Goal: Transaction & Acquisition: Book appointment/travel/reservation

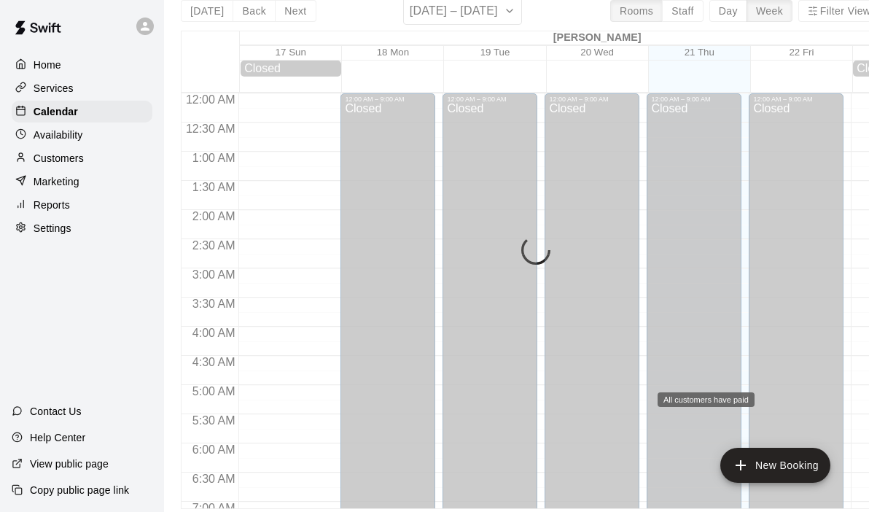
scroll to position [817, 0]
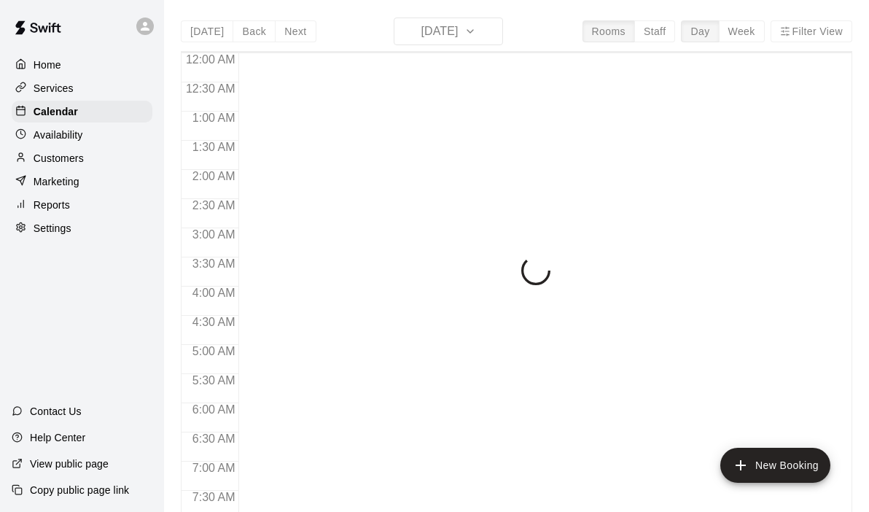
scroll to position [510, 0]
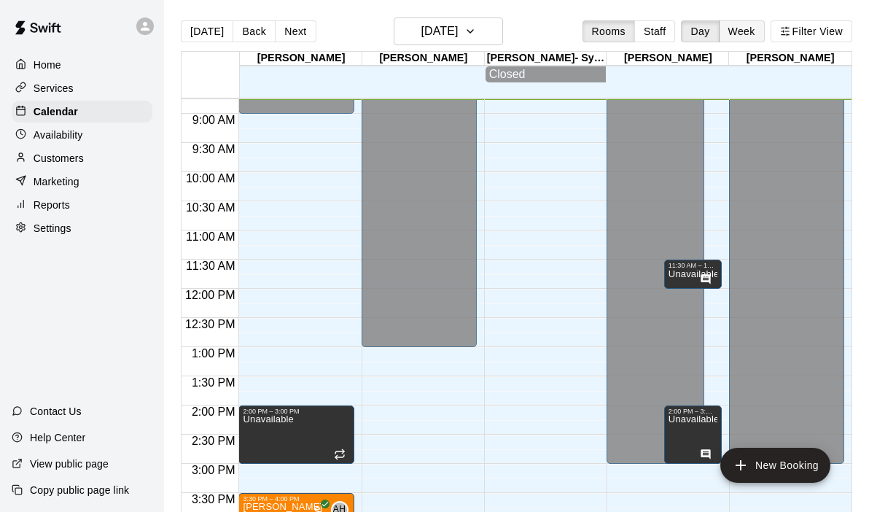
click at [739, 31] on button "Week" at bounding box center [742, 31] width 46 height 22
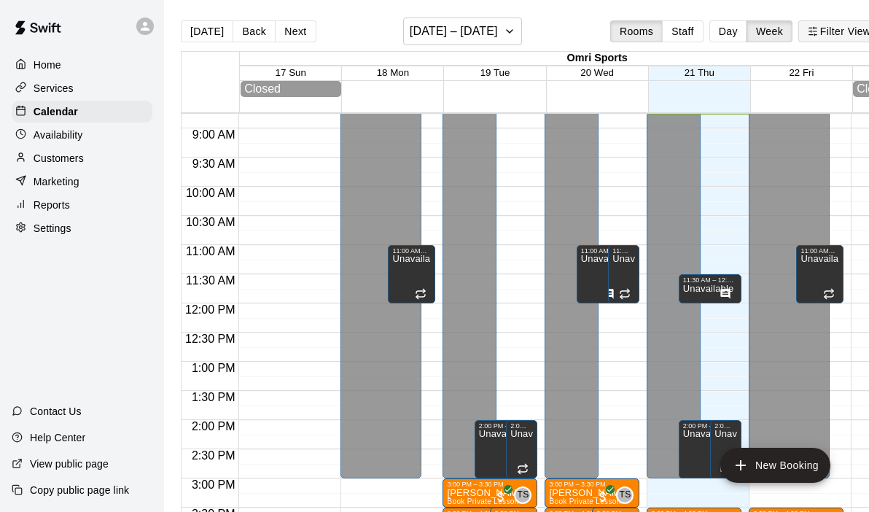
click at [822, 37] on button "Filter View" at bounding box center [839, 31] width 82 height 22
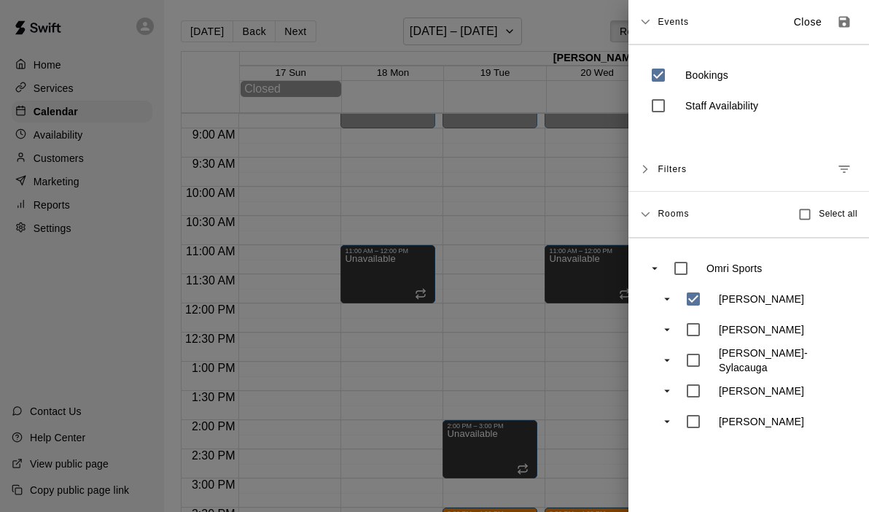
click at [543, 250] on div at bounding box center [434, 256] width 869 height 512
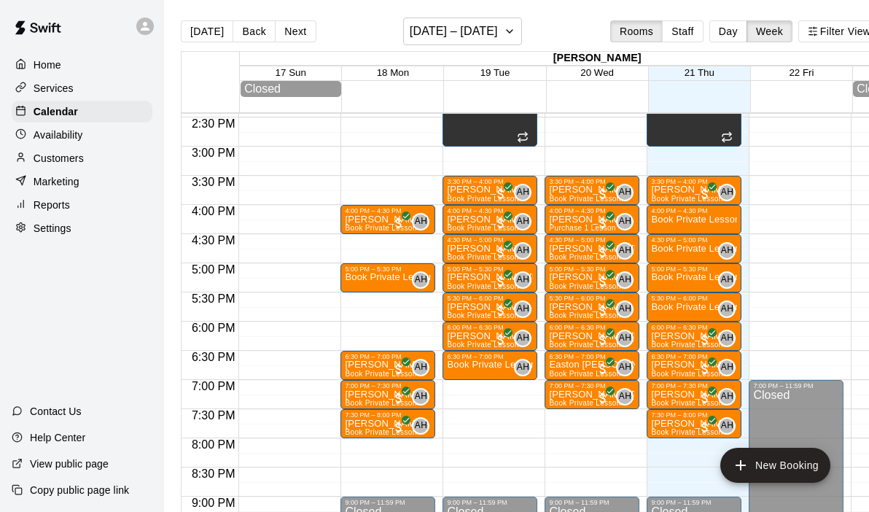
scroll to position [844, 0]
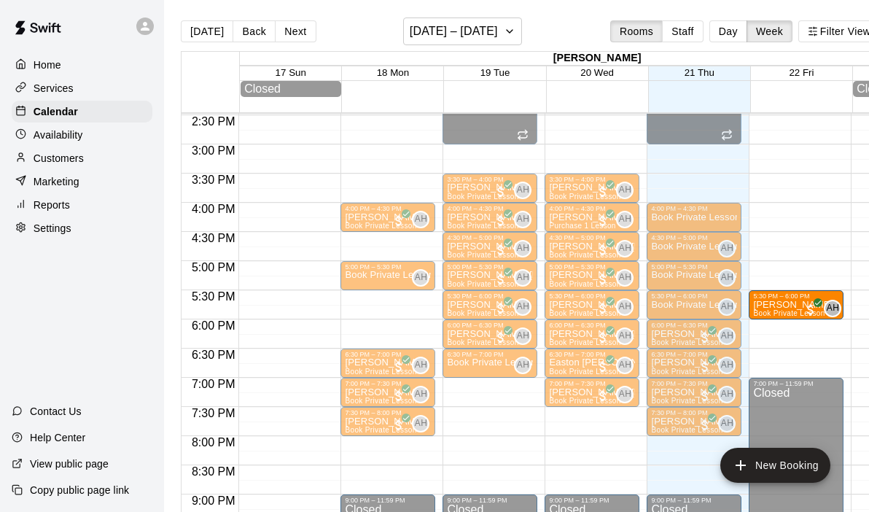
drag, startPoint x: 691, startPoint y: 182, endPoint x: 775, endPoint y: 307, distance: 150.2
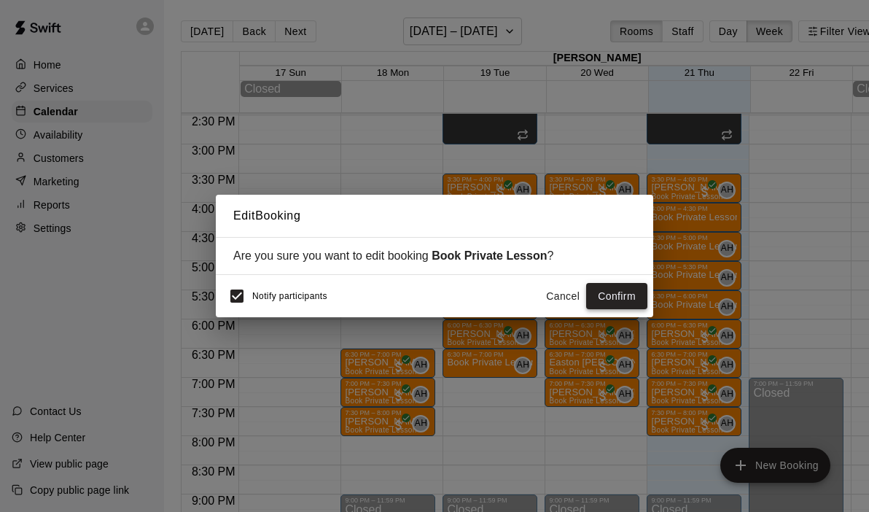
click at [622, 291] on button "Confirm" at bounding box center [616, 296] width 61 height 27
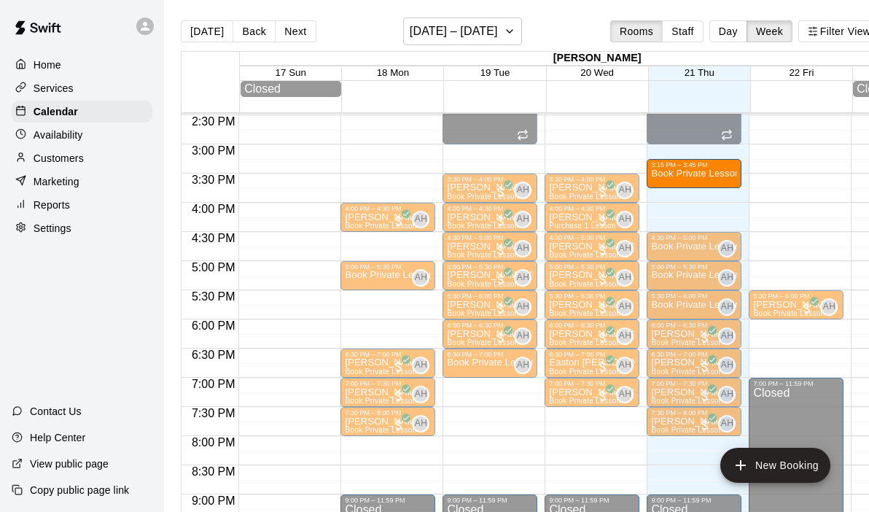
drag, startPoint x: 702, startPoint y: 213, endPoint x: 702, endPoint y: 184, distance: 29.2
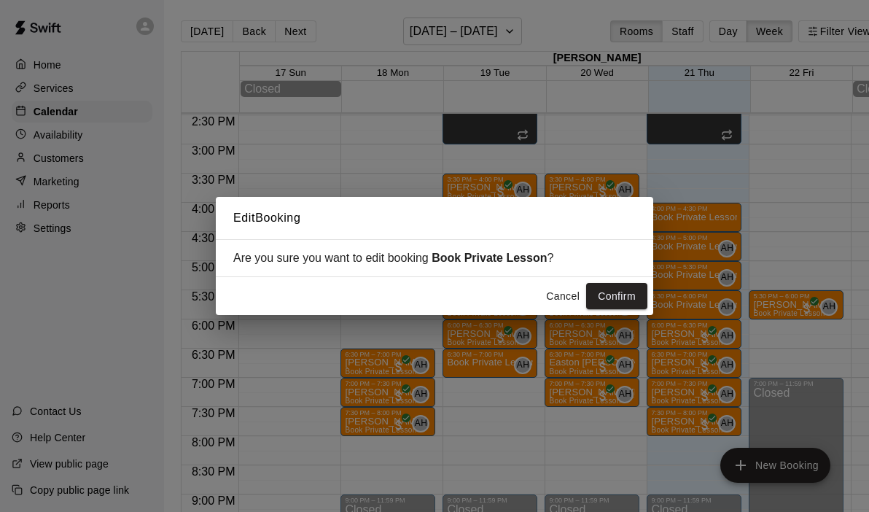
click at [569, 294] on button "Cancel" at bounding box center [562, 296] width 47 height 27
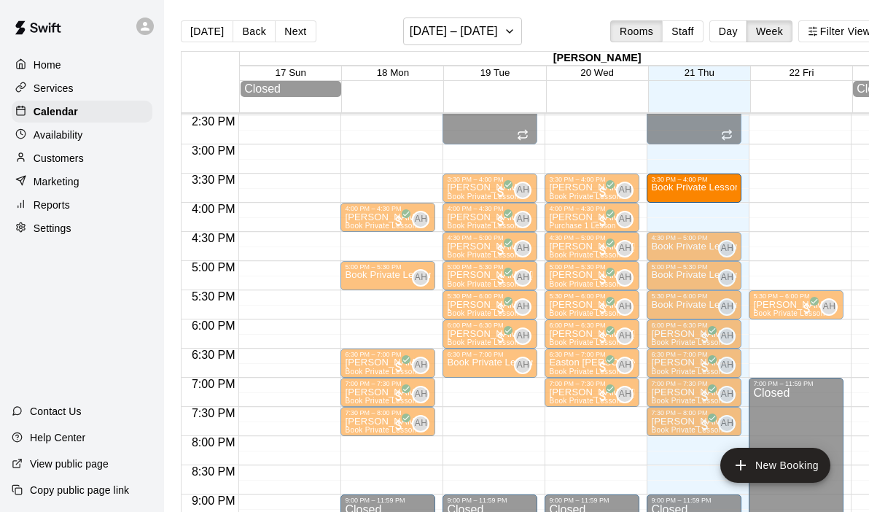
drag, startPoint x: 693, startPoint y: 215, endPoint x: 692, endPoint y: 190, distance: 24.8
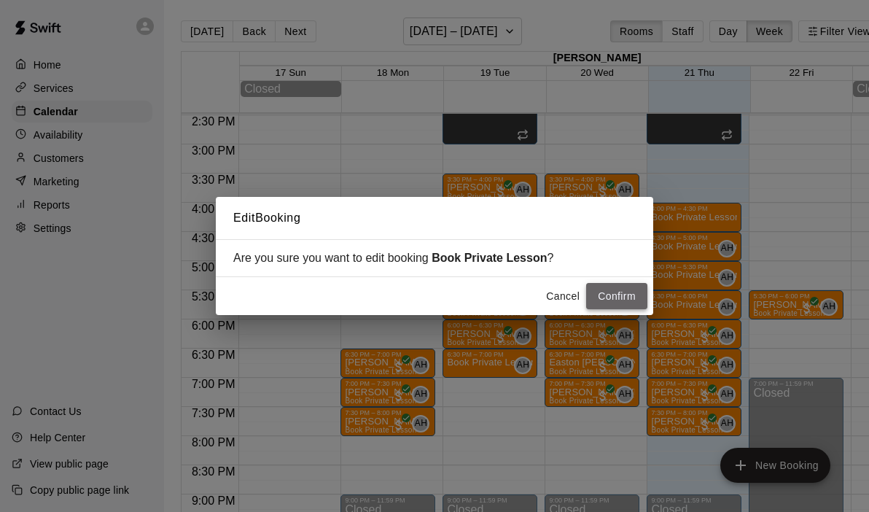
click at [615, 294] on button "Confirm" at bounding box center [616, 296] width 61 height 27
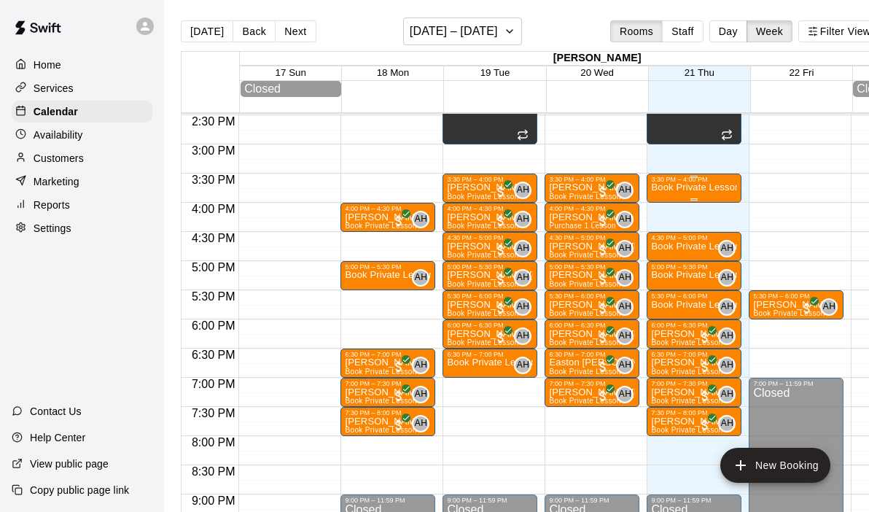
click at [688, 187] on p "Book Private Lesson" at bounding box center [694, 187] width 86 height 0
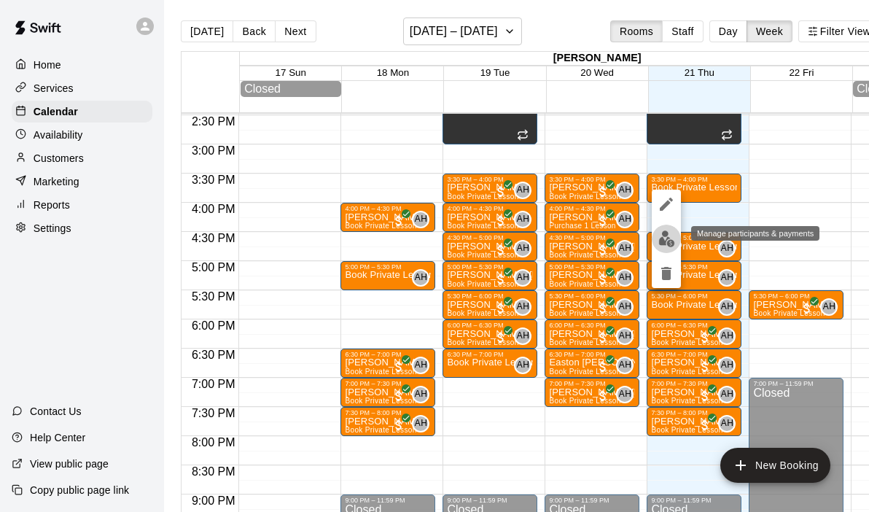
click at [673, 243] on img "edit" at bounding box center [666, 238] width 17 height 17
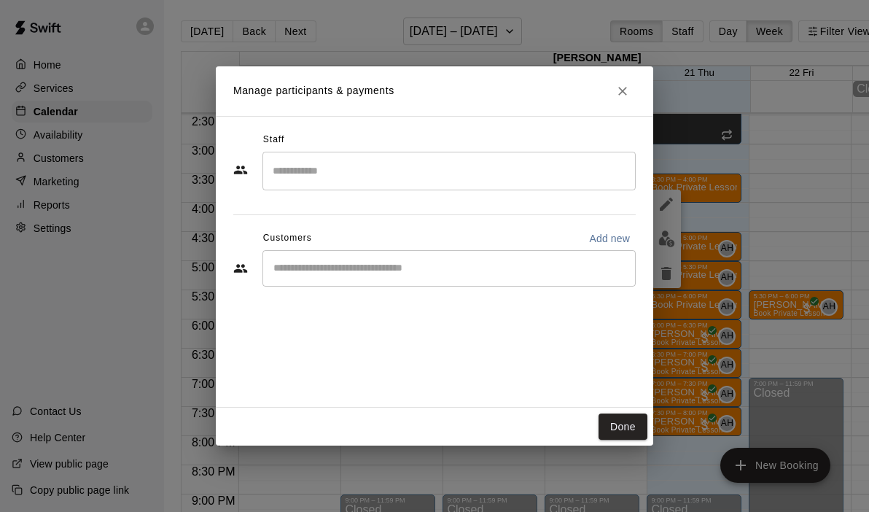
click at [288, 184] on div "​" at bounding box center [448, 171] width 373 height 39
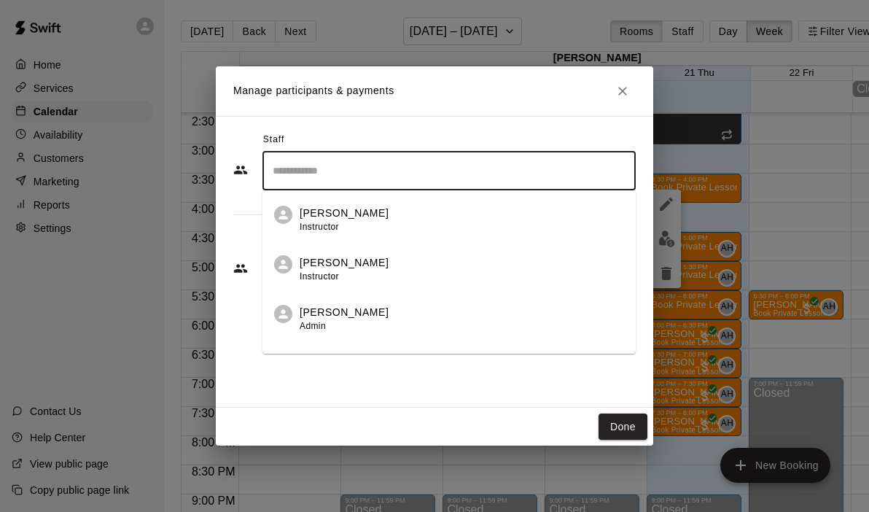
scroll to position [84, 0]
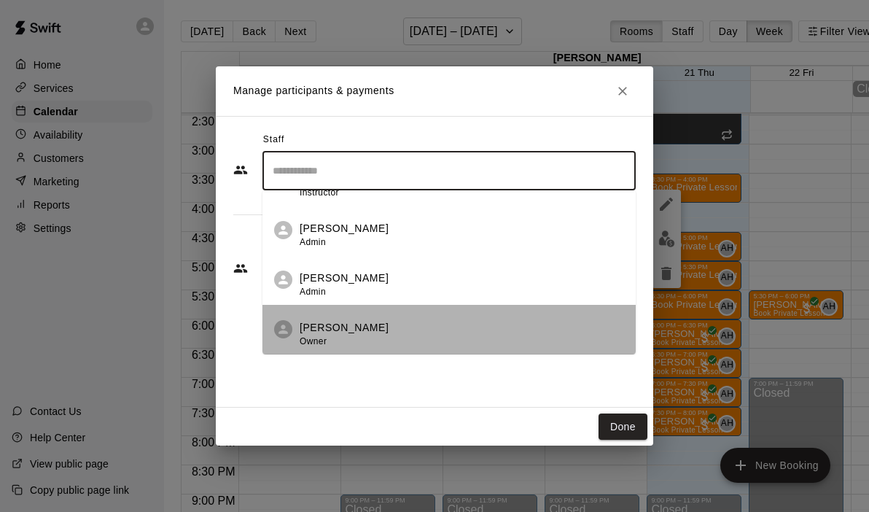
click at [345, 331] on p "[PERSON_NAME]" at bounding box center [344, 327] width 89 height 15
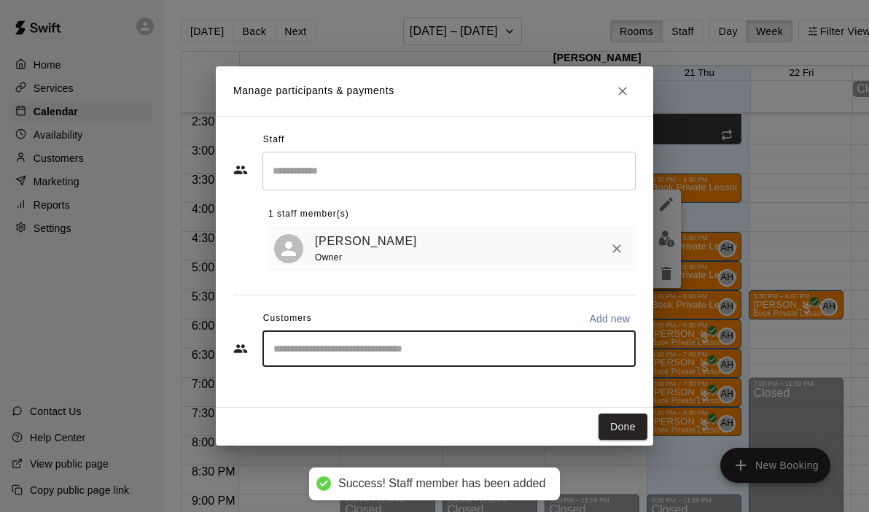
click at [346, 351] on input "Start typing to search customers..." at bounding box center [449, 348] width 360 height 15
type input "***"
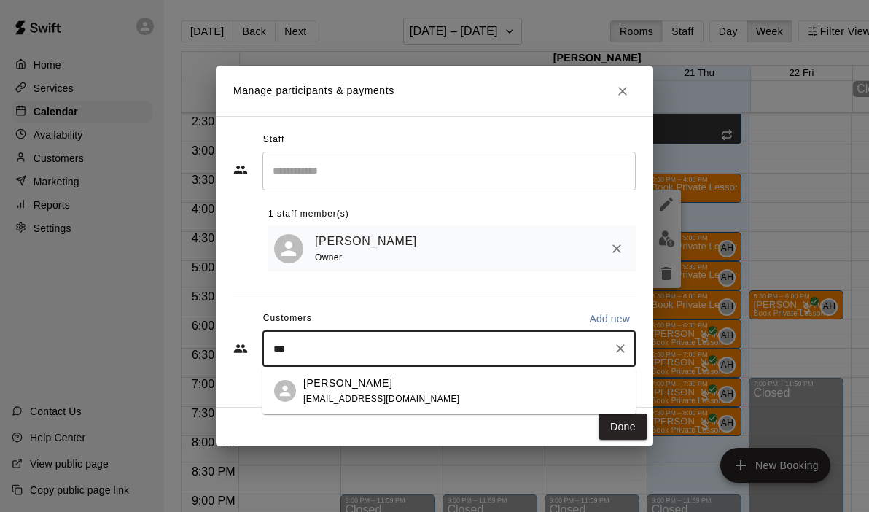
click at [364, 385] on div "Dax Joseph" at bounding box center [381, 382] width 157 height 15
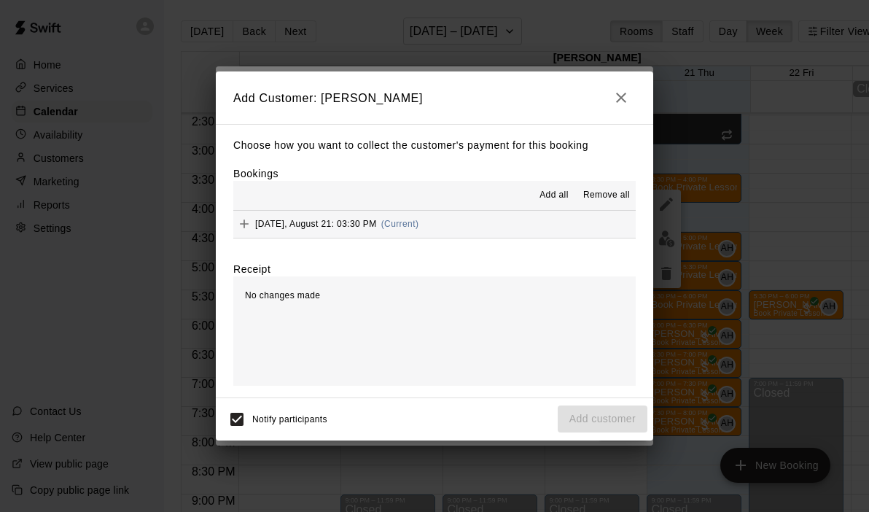
click at [489, 235] on button "Thursday, August 21: 03:30 PM (Current)" at bounding box center [434, 224] width 402 height 27
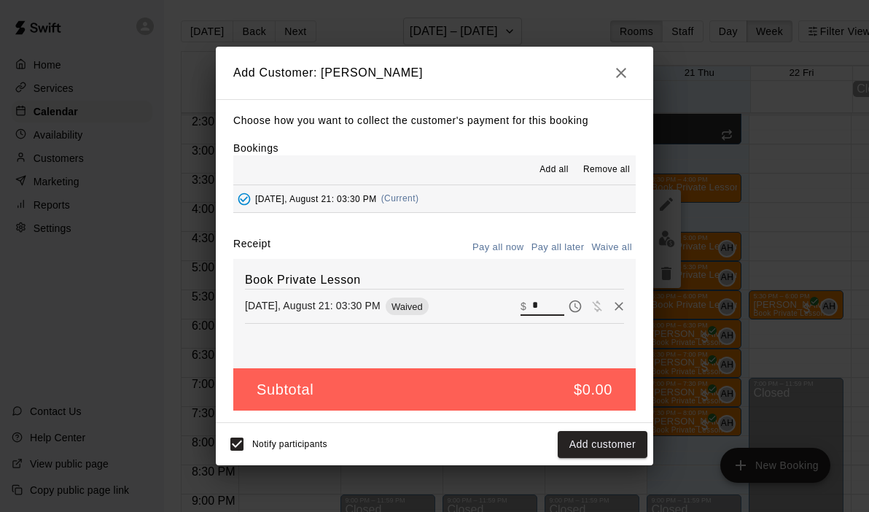
click at [547, 305] on input "*" at bounding box center [548, 306] width 32 height 19
type input "**"
click at [608, 449] on button "Checkout" at bounding box center [613, 444] width 69 height 27
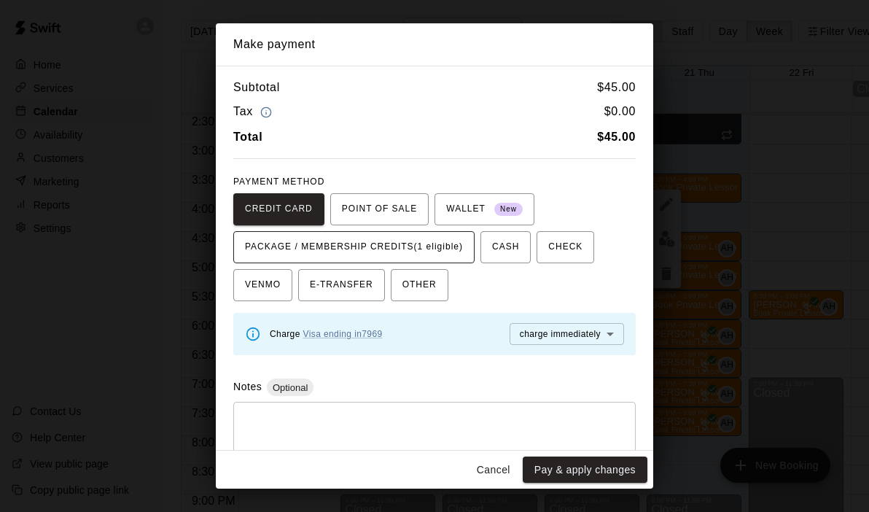
click at [461, 252] on span "PACKAGE / MEMBERSHIP CREDITS (1 eligible)" at bounding box center [354, 246] width 218 height 23
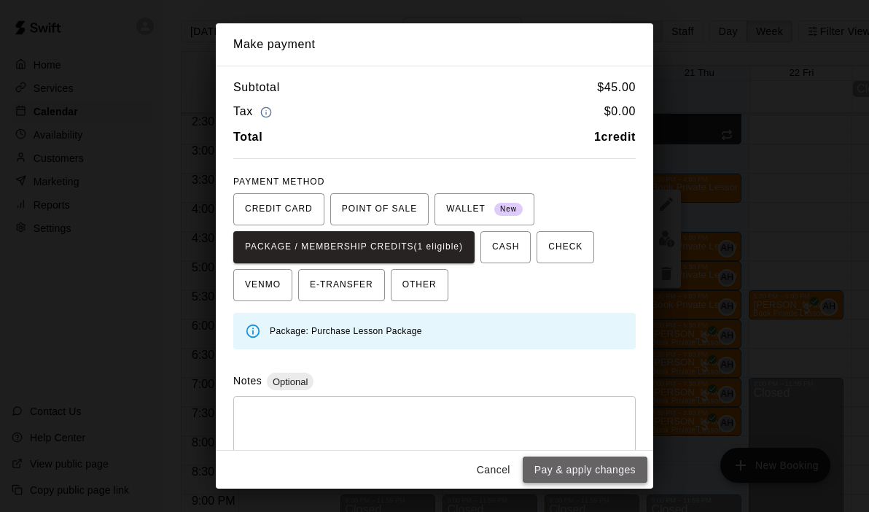
click at [558, 472] on button "Pay & apply changes" at bounding box center [585, 469] width 125 height 27
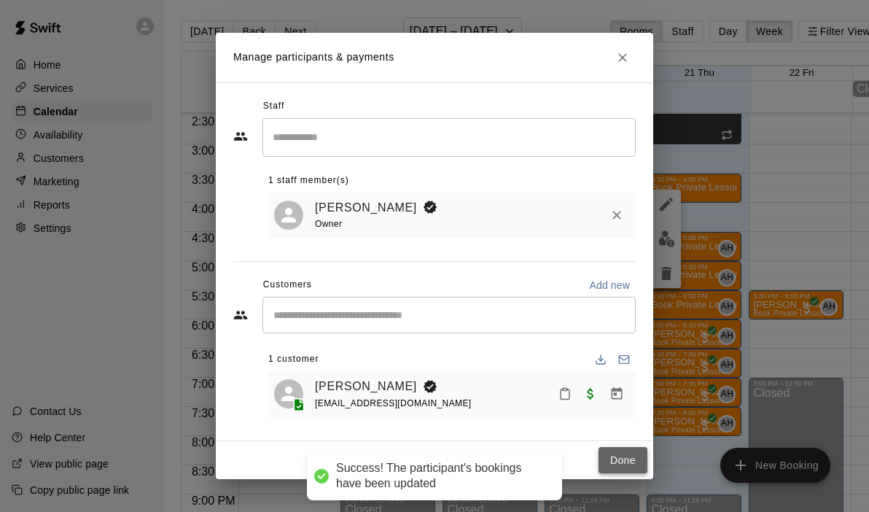
click at [623, 467] on button "Done" at bounding box center [622, 460] width 49 height 27
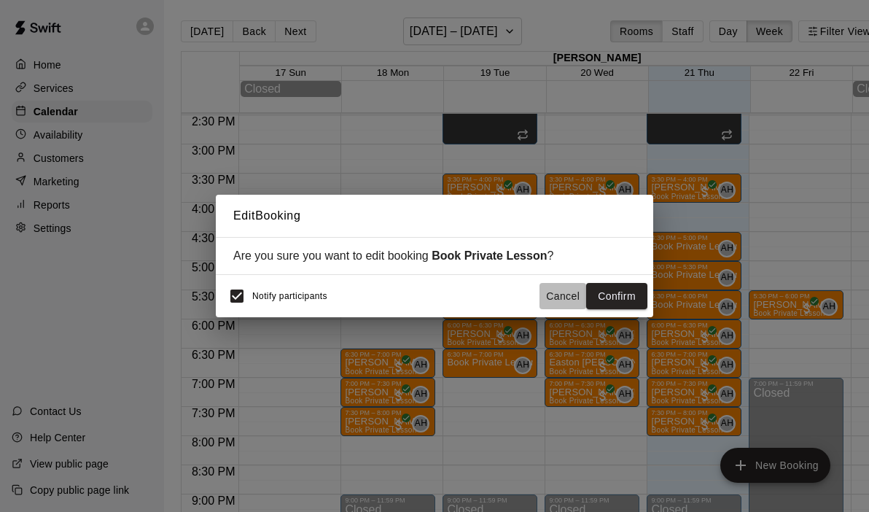
click at [552, 293] on button "Cancel" at bounding box center [562, 296] width 47 height 27
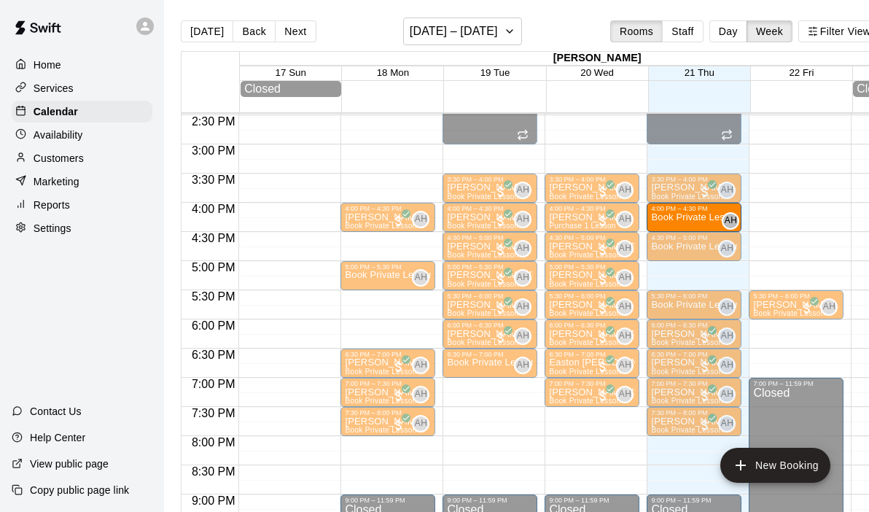
drag, startPoint x: 684, startPoint y: 279, endPoint x: 683, endPoint y: 224, distance: 55.4
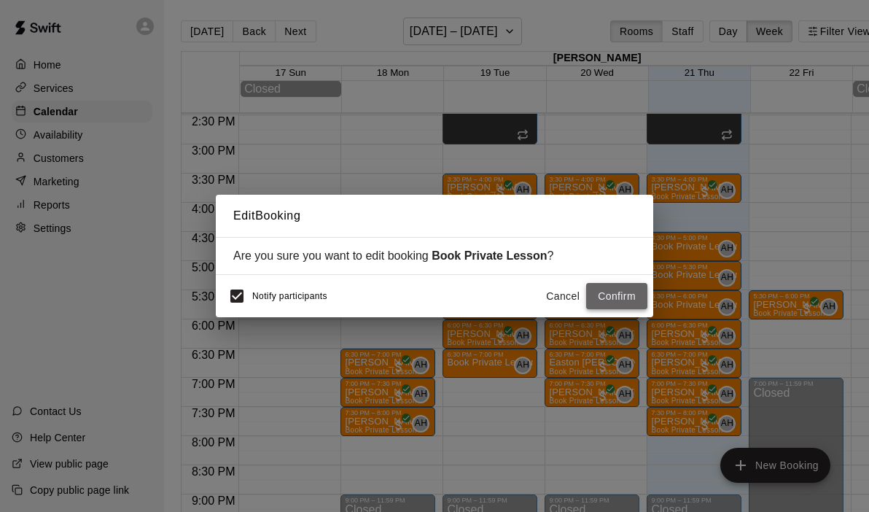
click at [631, 297] on button "Confirm" at bounding box center [616, 296] width 61 height 27
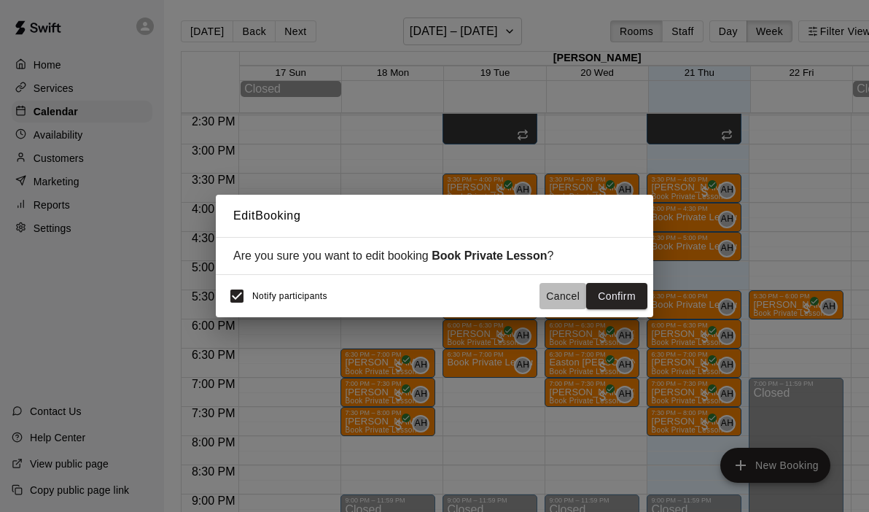
click at [550, 296] on button "Cancel" at bounding box center [562, 296] width 47 height 27
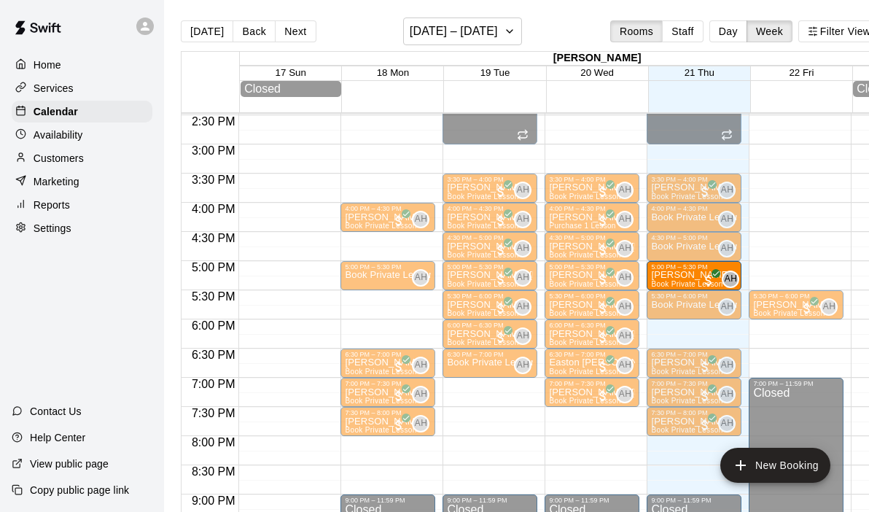
drag, startPoint x: 691, startPoint y: 337, endPoint x: 683, endPoint y: 281, distance: 56.7
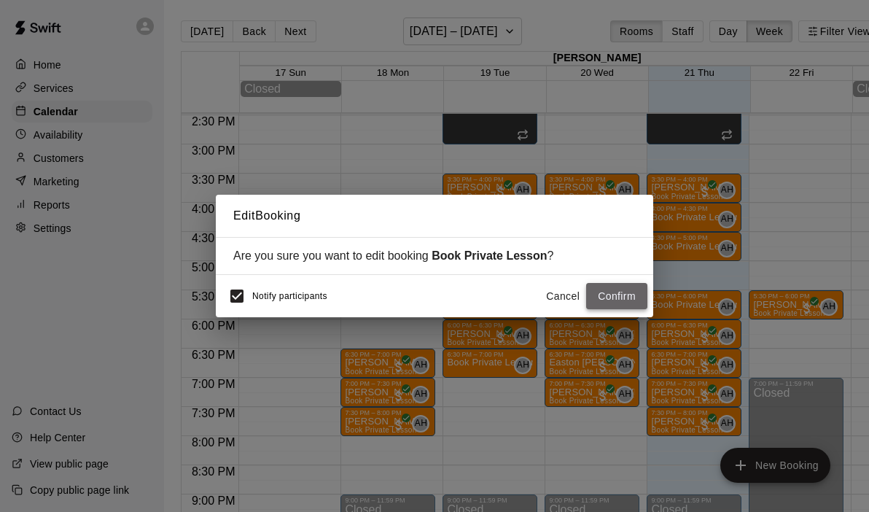
click at [626, 305] on button "Confirm" at bounding box center [616, 296] width 61 height 27
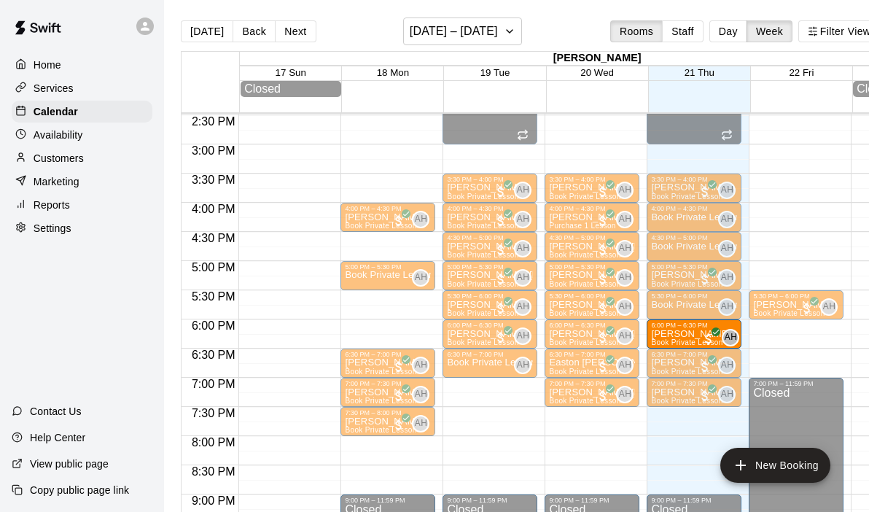
drag, startPoint x: 679, startPoint y: 424, endPoint x: 687, endPoint y: 337, distance: 87.2
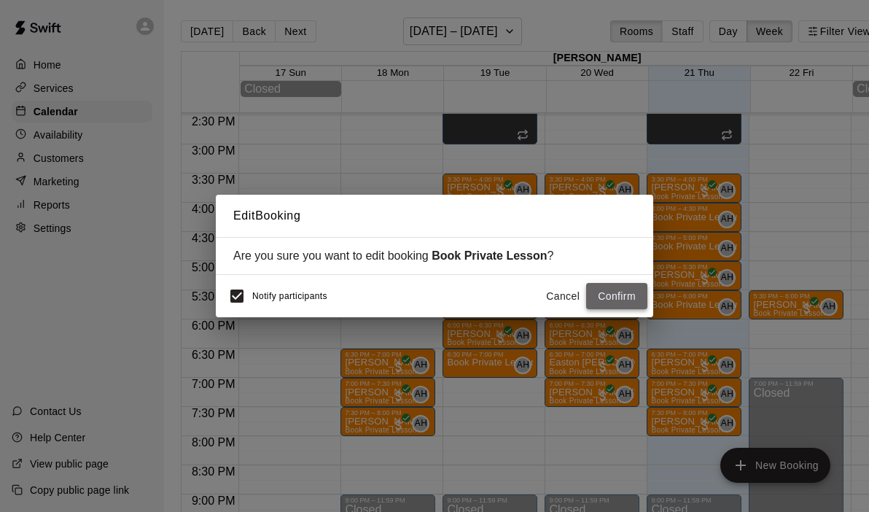
click at [628, 299] on button "Confirm" at bounding box center [616, 296] width 61 height 27
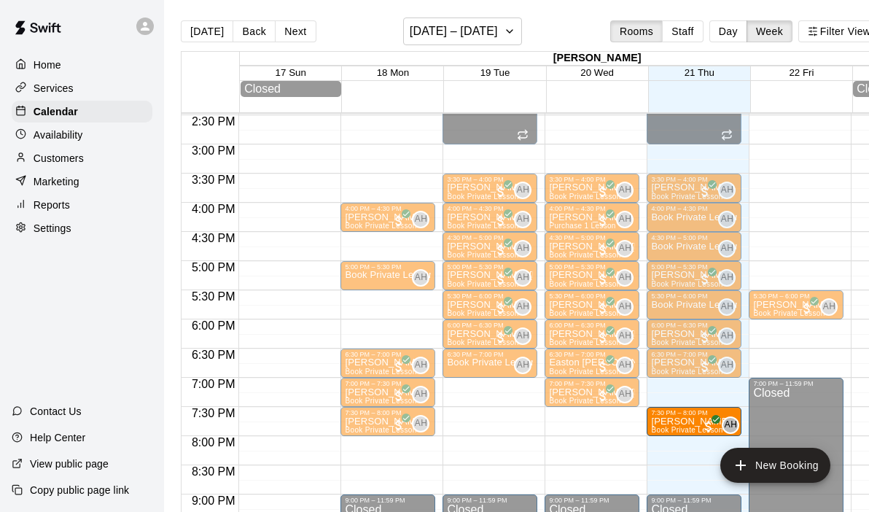
drag, startPoint x: 694, startPoint y: 401, endPoint x: 684, endPoint y: 435, distance: 35.5
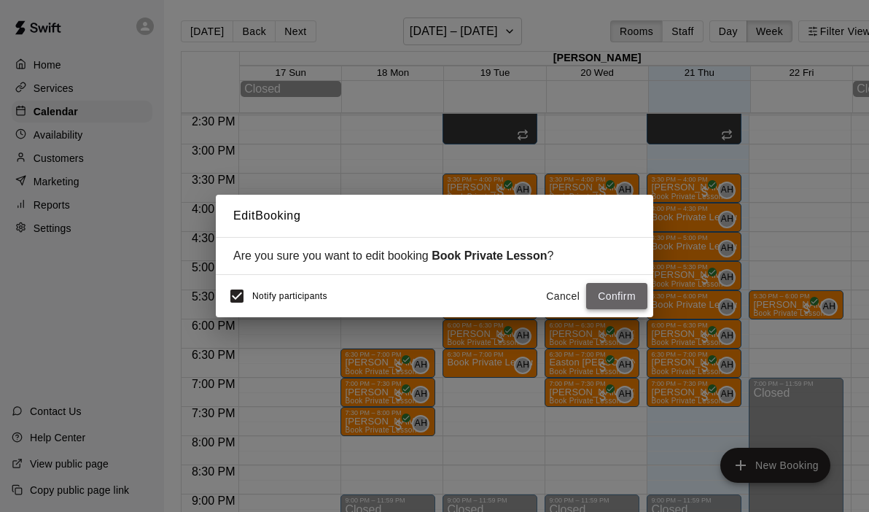
click at [628, 302] on button "Confirm" at bounding box center [616, 296] width 61 height 27
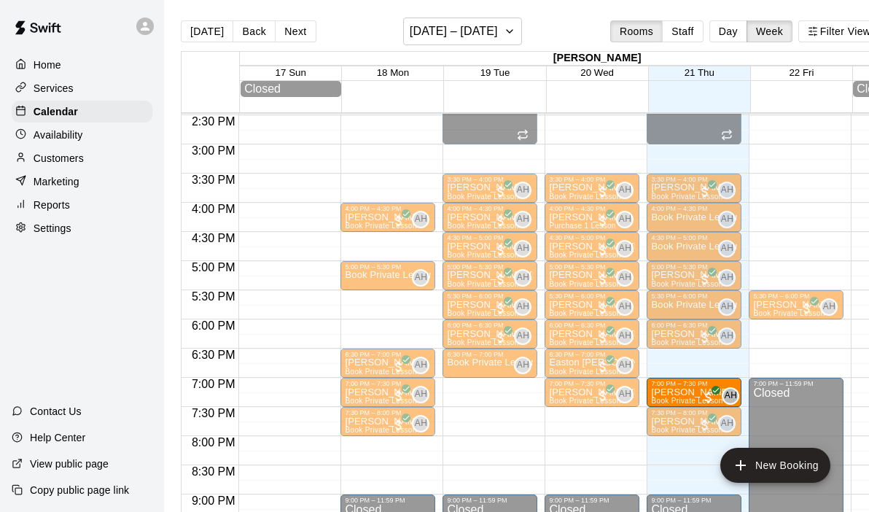
drag, startPoint x: 685, startPoint y: 356, endPoint x: 679, endPoint y: 394, distance: 37.6
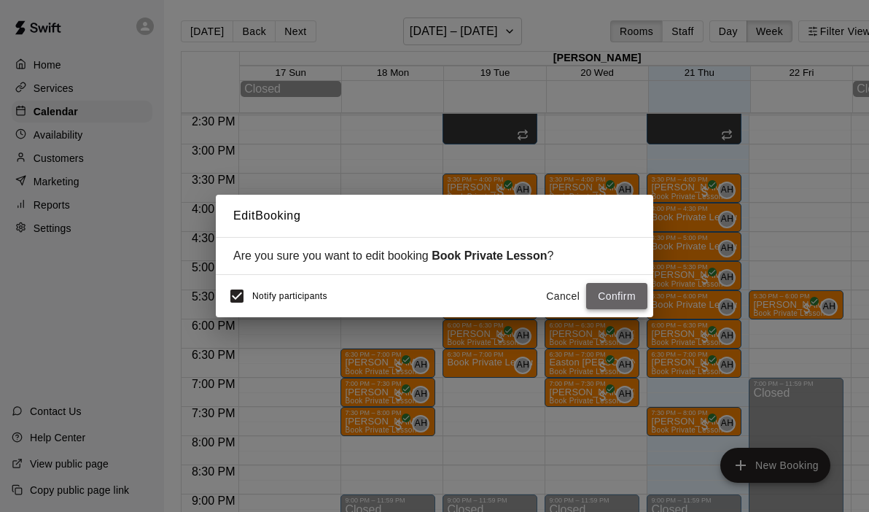
click at [626, 296] on button "Confirm" at bounding box center [616, 296] width 61 height 27
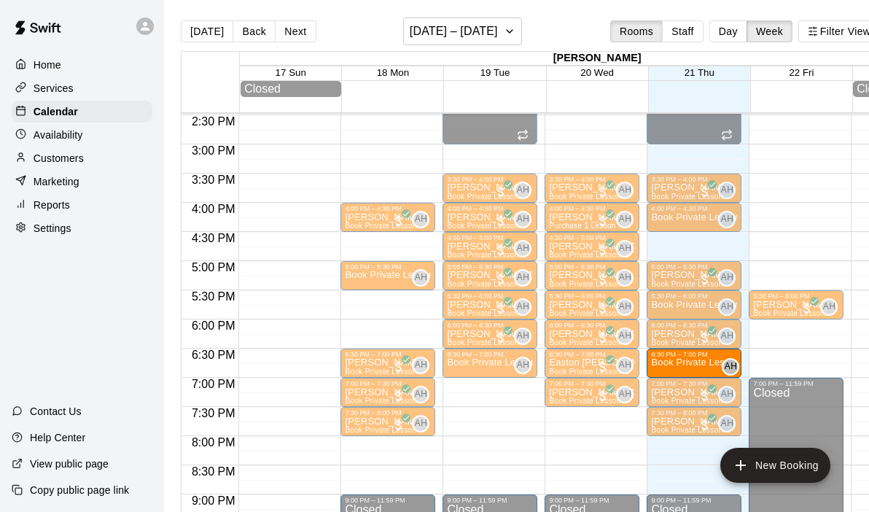
drag, startPoint x: 686, startPoint y: 244, endPoint x: 666, endPoint y: 363, distance: 120.4
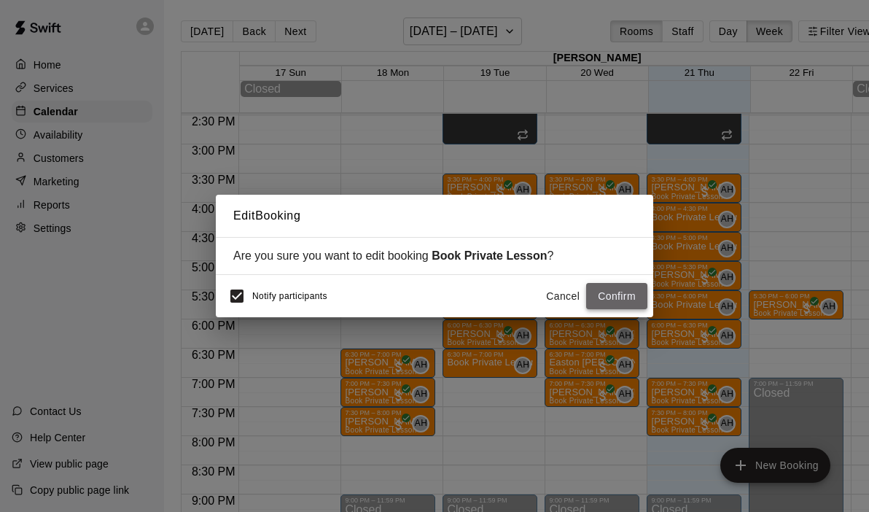
click at [628, 300] on button "Confirm" at bounding box center [616, 296] width 61 height 27
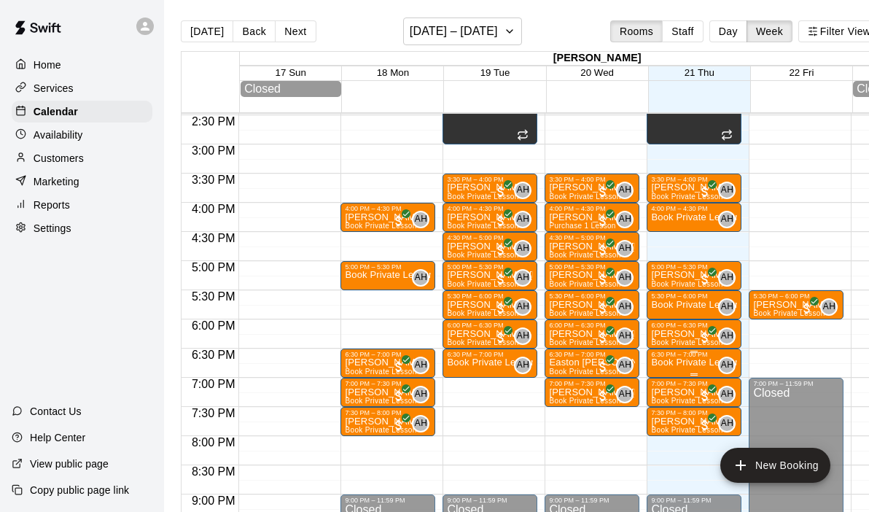
click at [692, 362] on p "Book Private Lesson" at bounding box center [694, 362] width 86 height 0
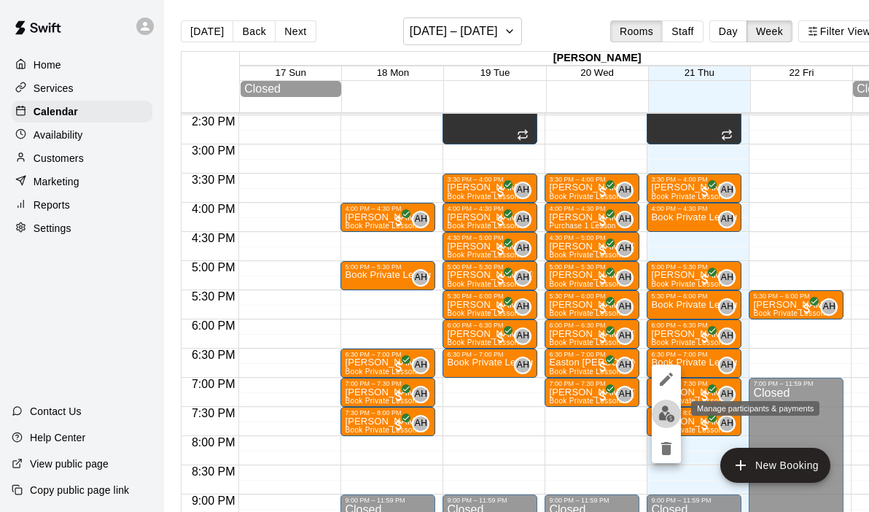
click at [660, 411] on img "edit" at bounding box center [666, 413] width 17 height 17
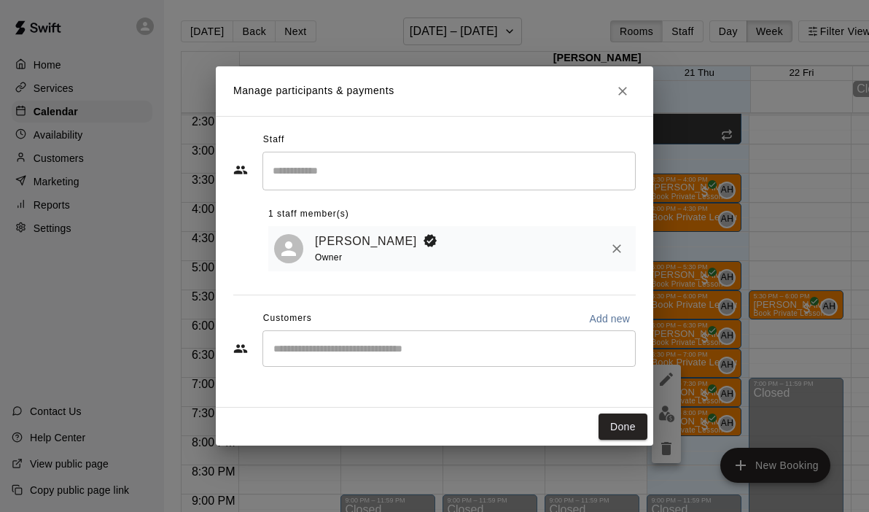
click at [419, 351] on input "Start typing to search customers..." at bounding box center [449, 348] width 360 height 15
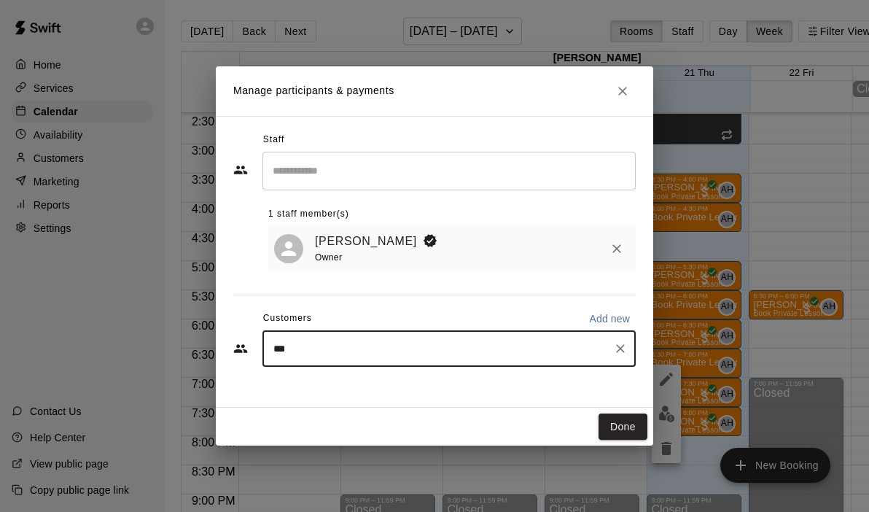
type input "****"
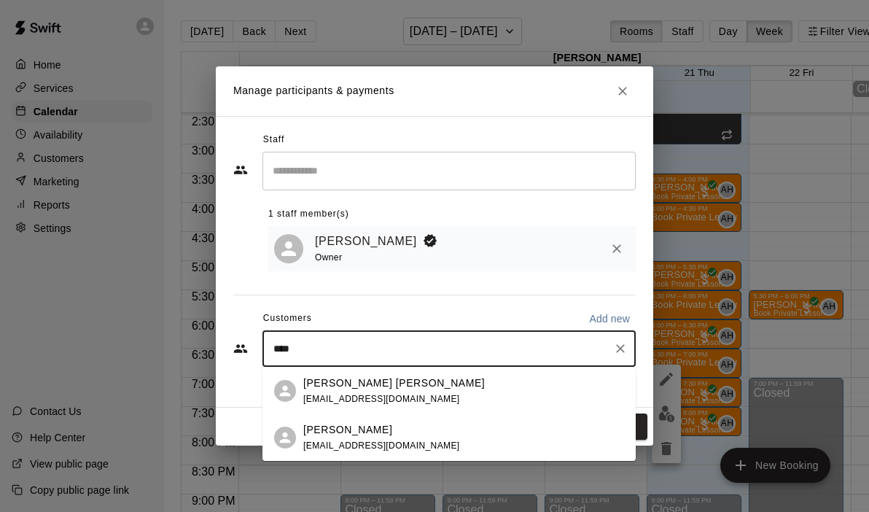
click at [391, 434] on div "[PERSON_NAME]" at bounding box center [381, 429] width 157 height 15
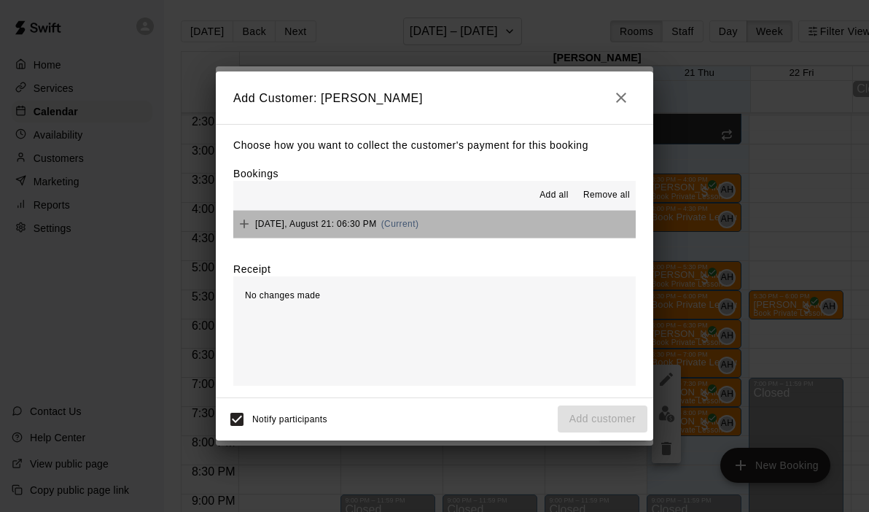
click at [491, 216] on button "Thursday, August 21: 06:30 PM (Current)" at bounding box center [434, 224] width 402 height 27
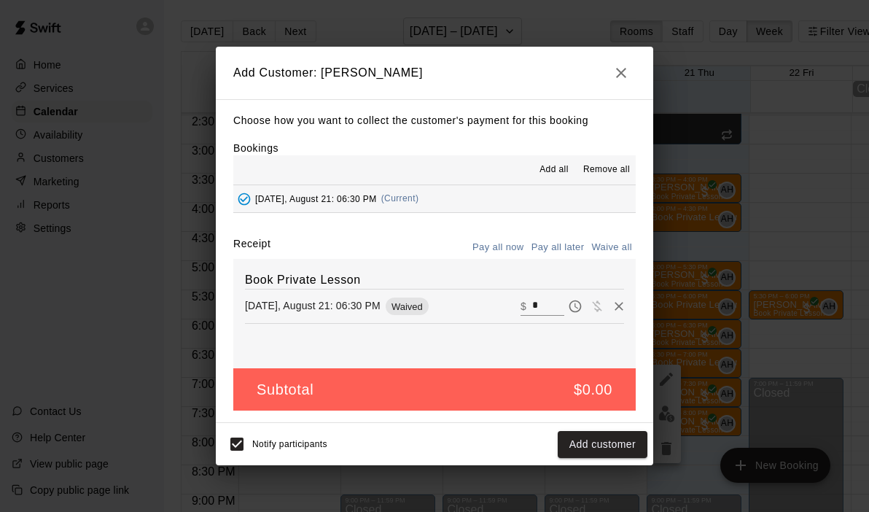
click at [542, 295] on div "​ $ *" at bounding box center [572, 306] width 104 height 22
click at [546, 308] on input "*" at bounding box center [548, 306] width 32 height 19
type input "**"
click at [601, 438] on button "Checkout" at bounding box center [613, 444] width 69 height 27
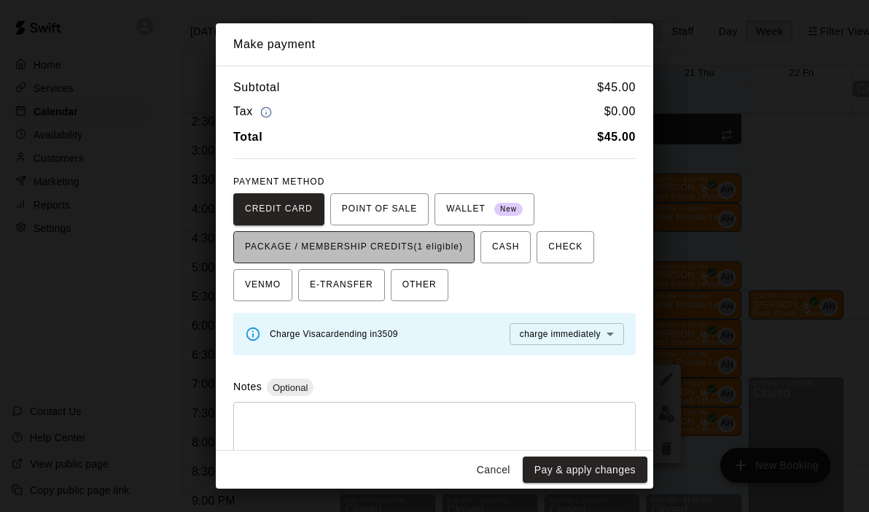
click at [431, 235] on button "PACKAGE / MEMBERSHIP CREDITS (1 eligible)" at bounding box center [353, 247] width 241 height 32
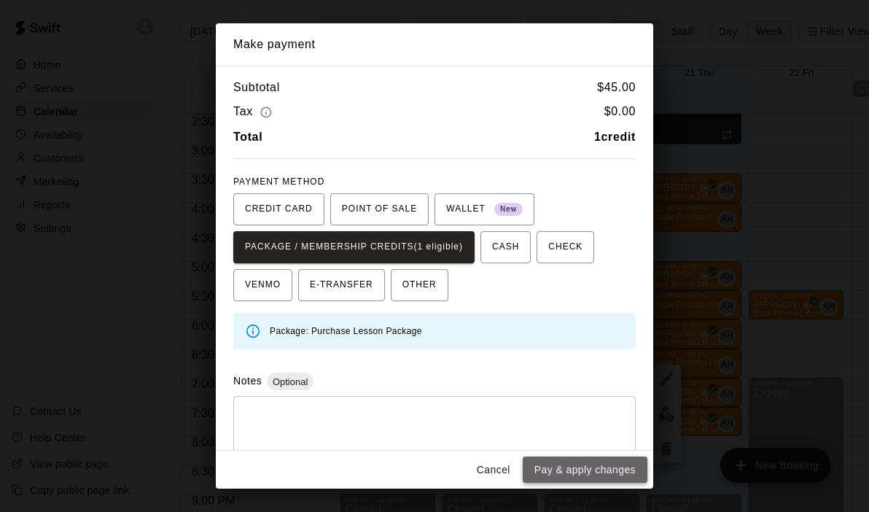
click at [566, 470] on button "Pay & apply changes" at bounding box center [585, 469] width 125 height 27
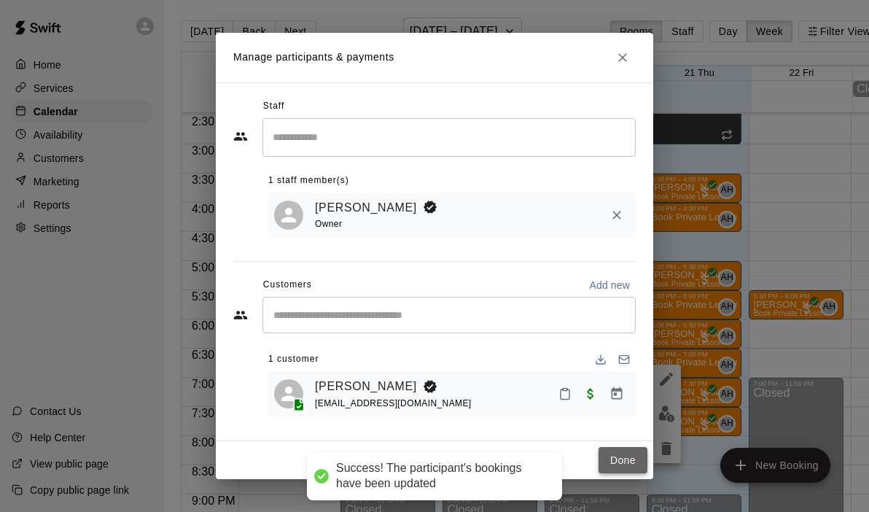
click at [616, 464] on button "Done" at bounding box center [622, 460] width 49 height 27
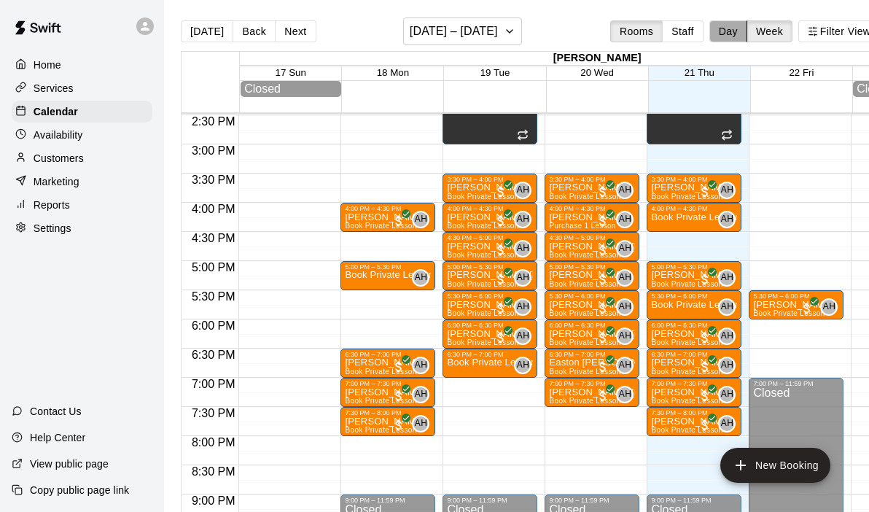
click at [730, 34] on button "Day" at bounding box center [728, 31] width 38 height 22
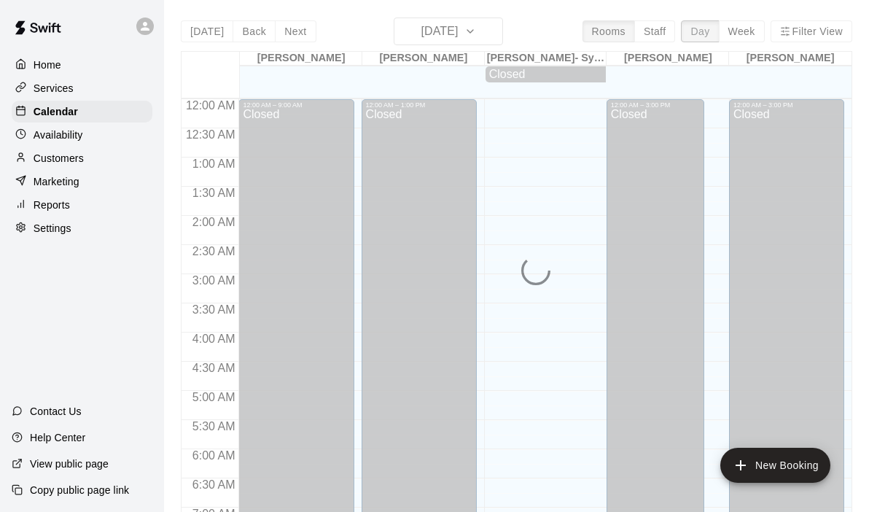
scroll to position [513, 0]
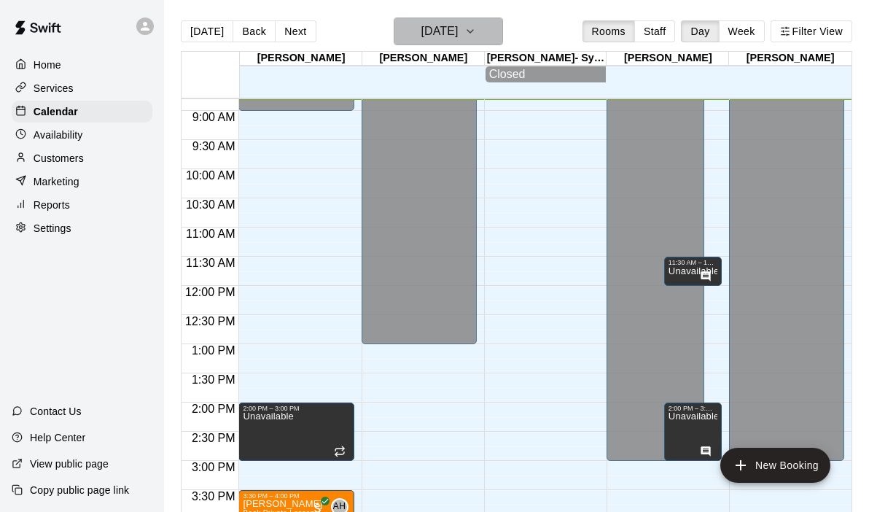
click at [476, 32] on icon "button" at bounding box center [470, 31] width 12 height 17
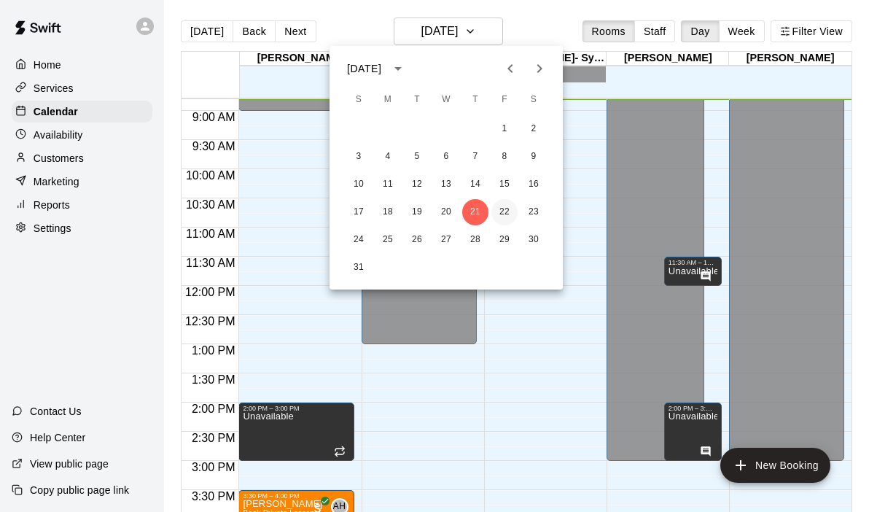
click at [502, 212] on button "22" at bounding box center [504, 212] width 26 height 26
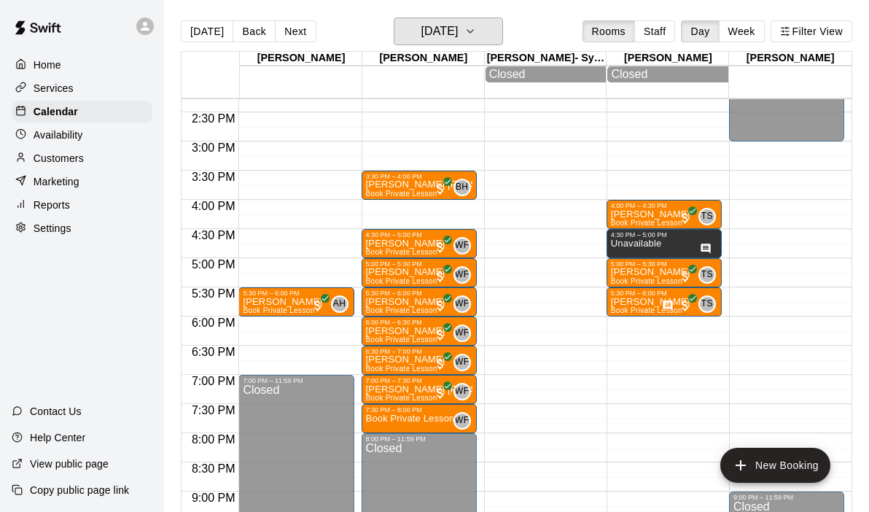
scroll to position [797, 0]
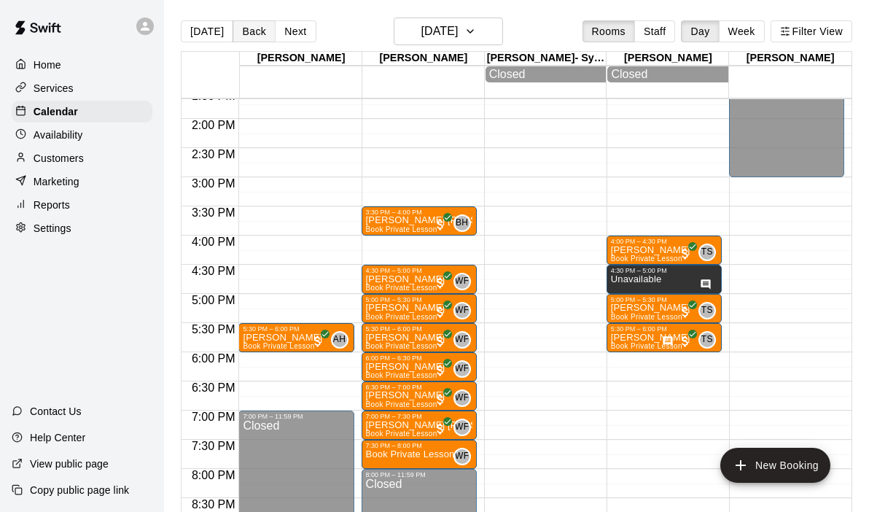
click at [254, 30] on button "Back" at bounding box center [254, 31] width 43 height 22
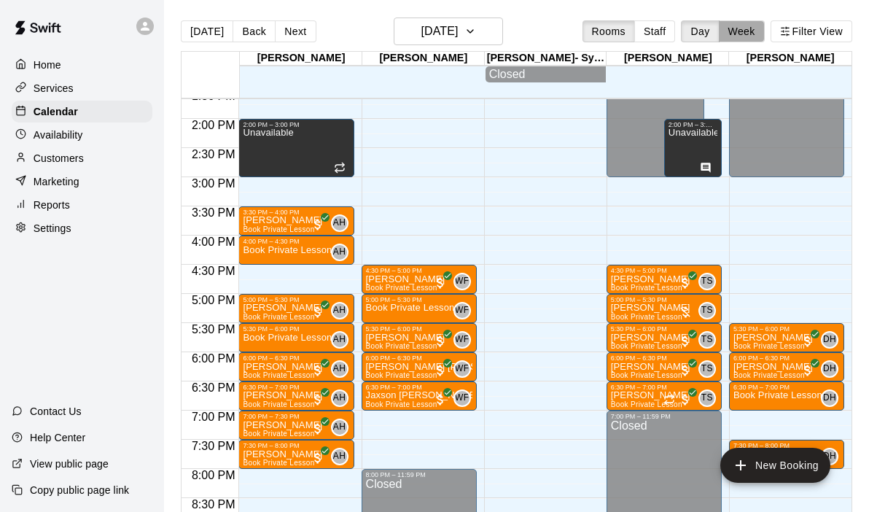
click at [750, 38] on button "Week" at bounding box center [742, 31] width 46 height 22
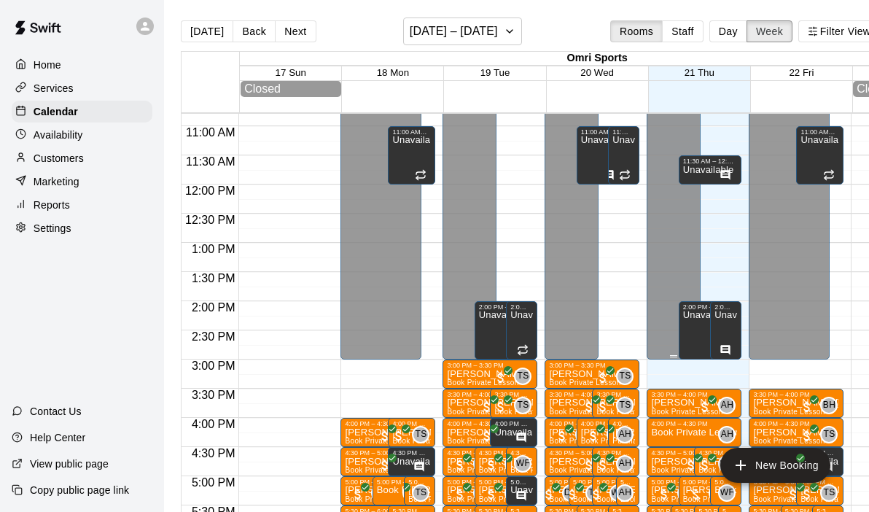
scroll to position [657, 0]
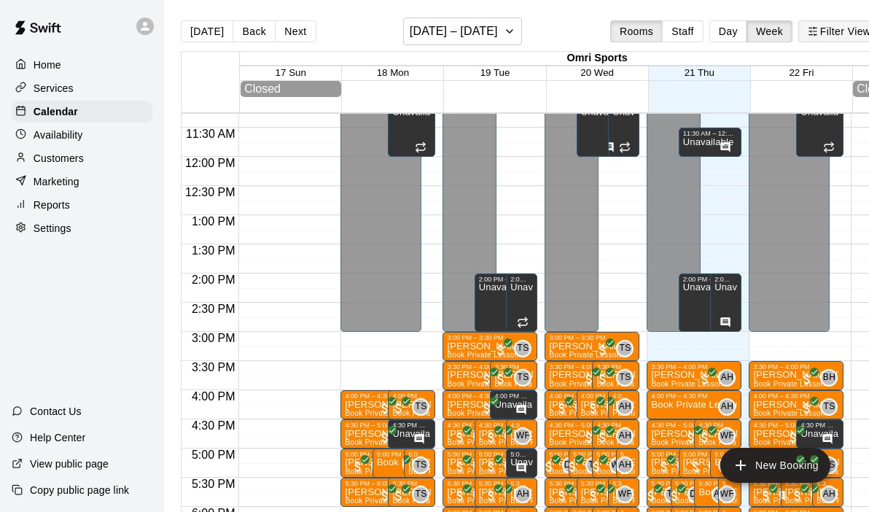
click at [826, 32] on button "Filter View" at bounding box center [839, 31] width 82 height 22
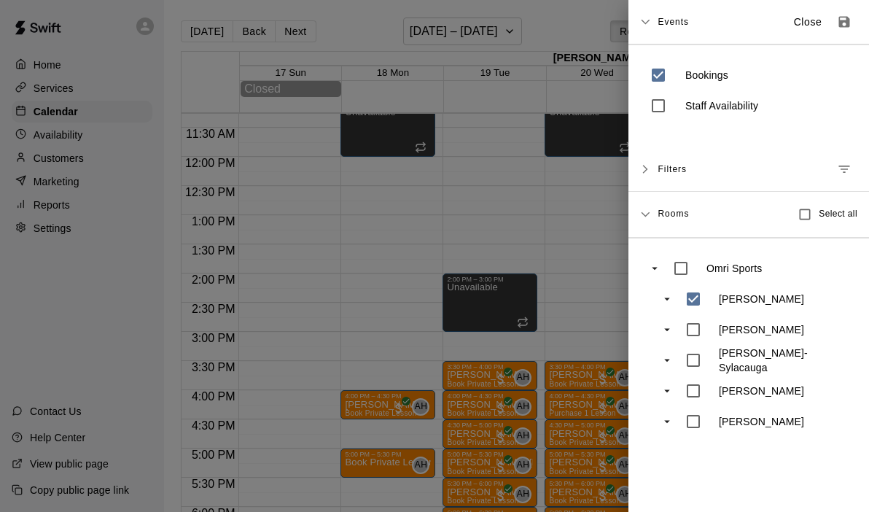
click at [550, 255] on div at bounding box center [434, 256] width 869 height 512
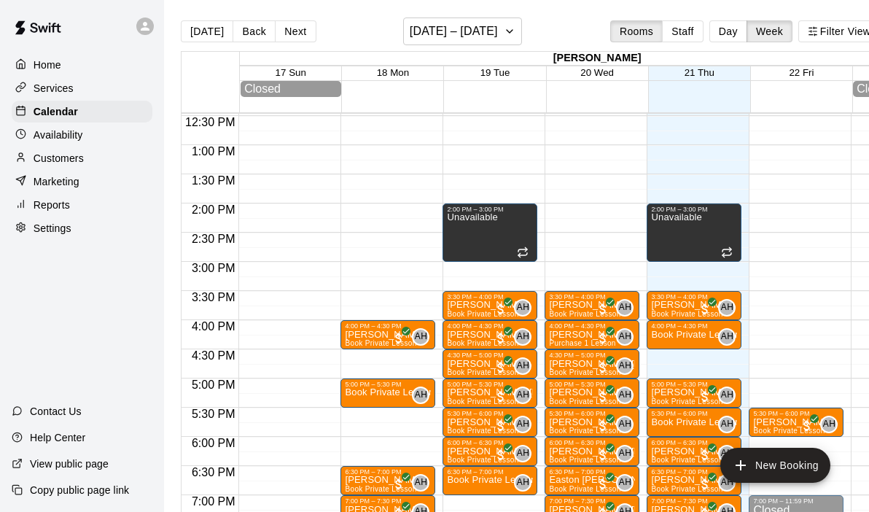
scroll to position [744, 0]
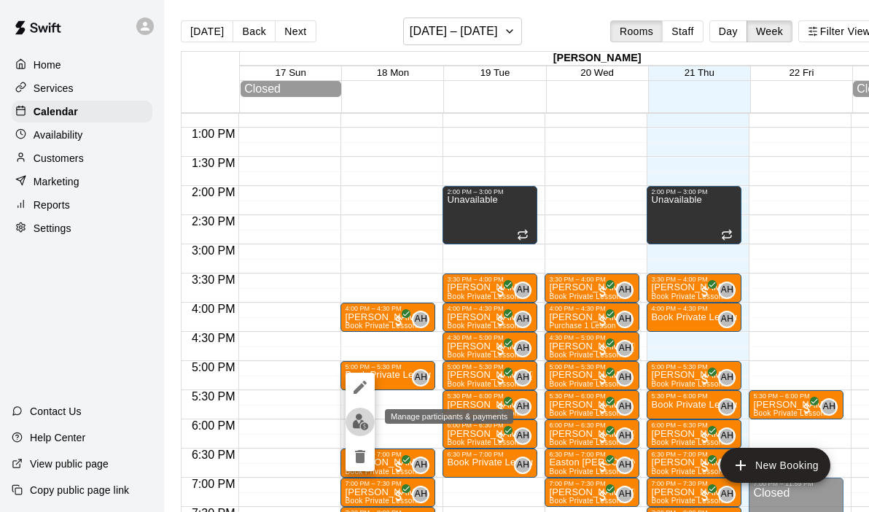
click at [357, 420] on img "edit" at bounding box center [360, 421] width 17 height 17
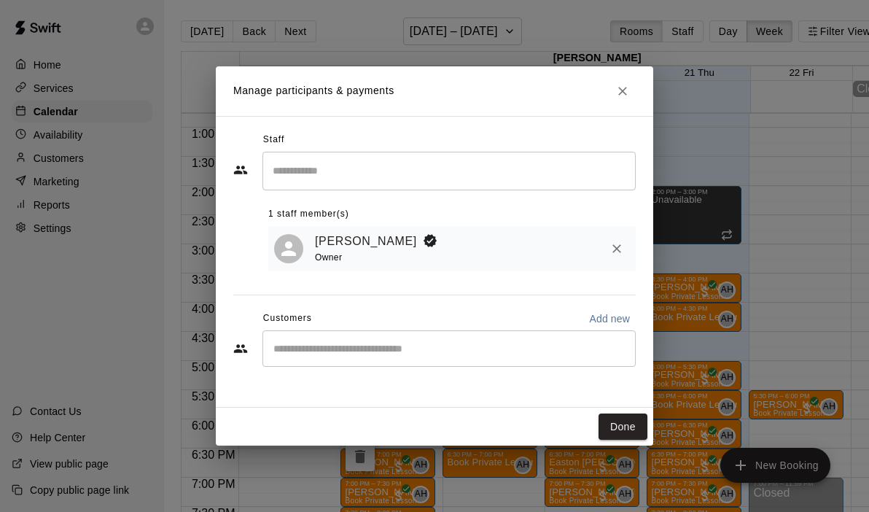
click at [363, 342] on input "Start typing to search customers..." at bounding box center [449, 348] width 360 height 15
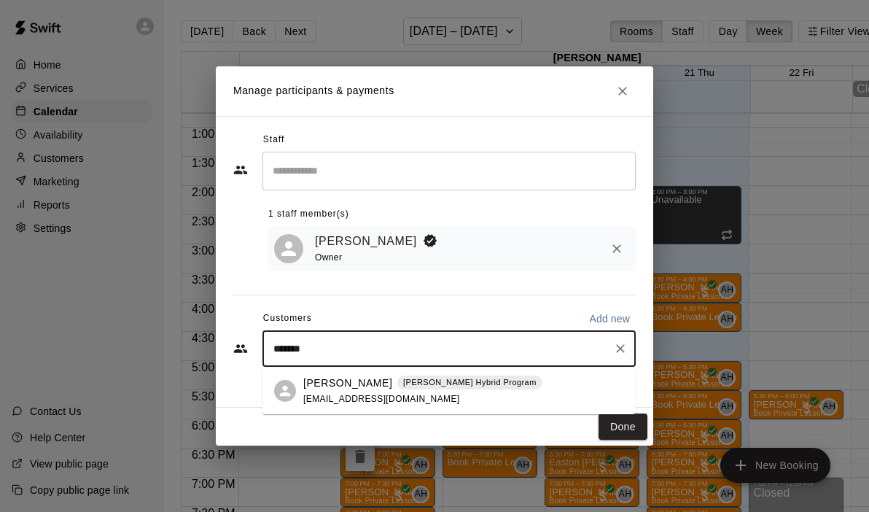
type input "********"
click at [355, 387] on p "Crawford Mann" at bounding box center [347, 382] width 89 height 15
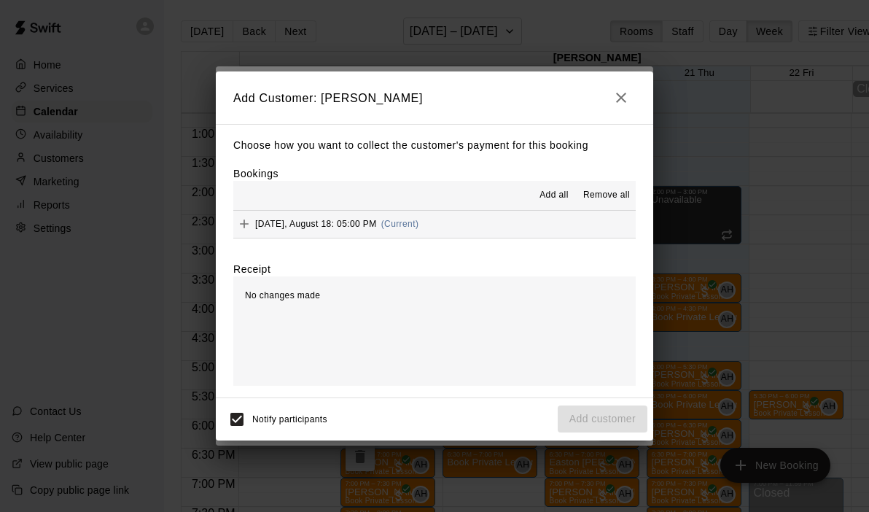
click at [466, 228] on button "Monday, August 18: 05:00 PM (Current)" at bounding box center [434, 224] width 402 height 27
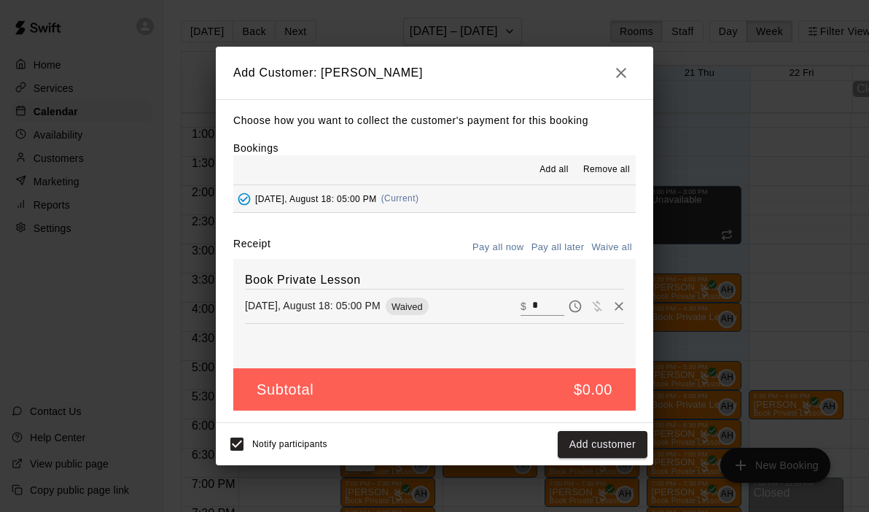
click at [545, 312] on input "*" at bounding box center [548, 306] width 32 height 19
type input "***"
click at [587, 437] on button "Checkout" at bounding box center [613, 444] width 69 height 27
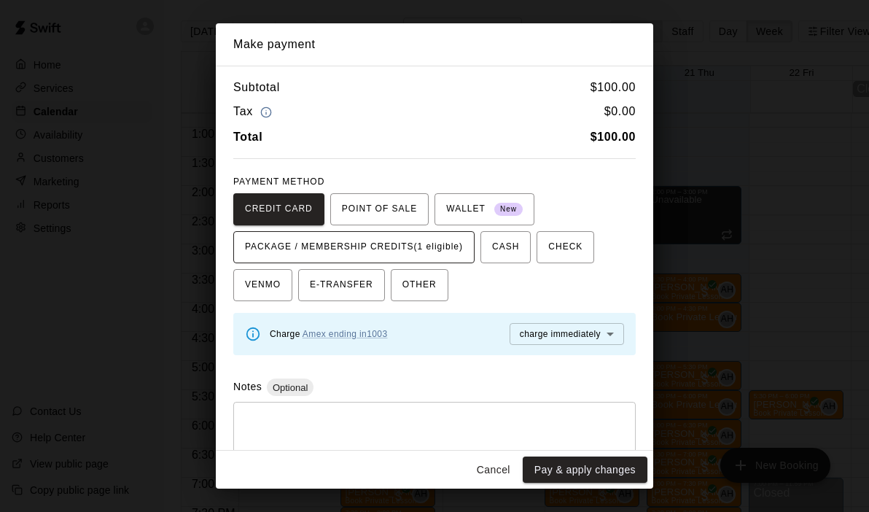
click at [452, 249] on span "PACKAGE / MEMBERSHIP CREDITS (1 eligible)" at bounding box center [354, 246] width 218 height 23
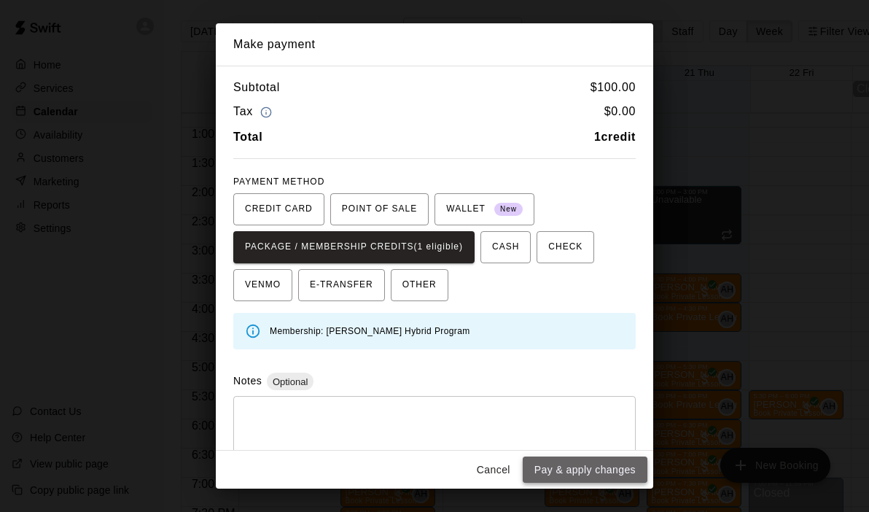
click at [572, 472] on button "Pay & apply changes" at bounding box center [585, 469] width 125 height 27
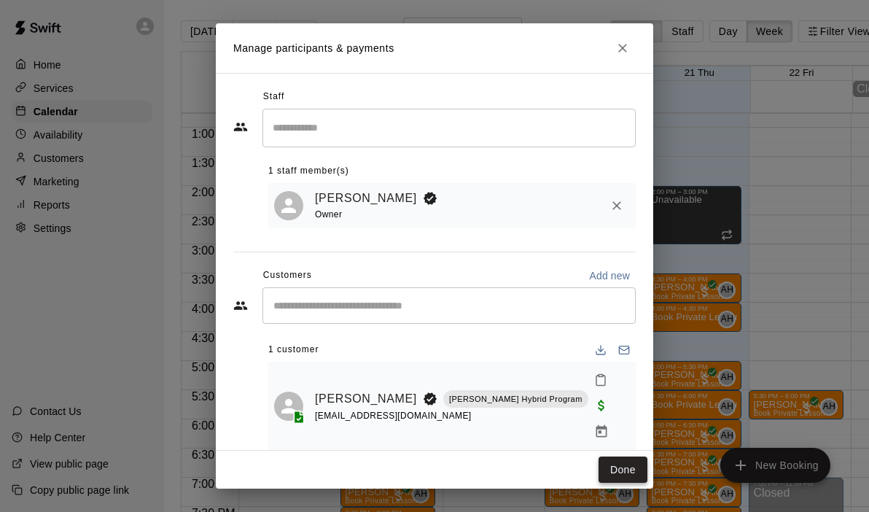
click at [612, 456] on button "Done" at bounding box center [622, 469] width 49 height 27
